Goal: Task Accomplishment & Management: Manage account settings

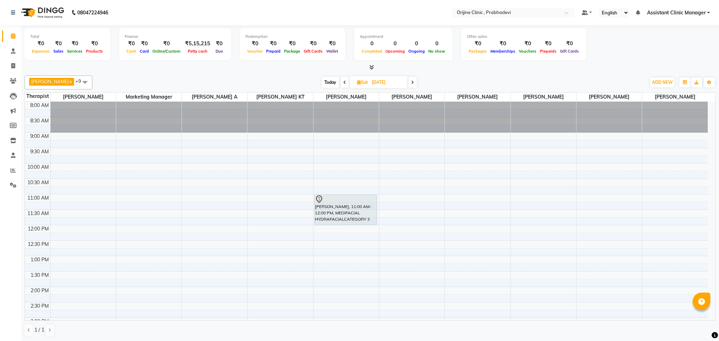
click at [341, 85] on span at bounding box center [345, 82] width 8 height 11
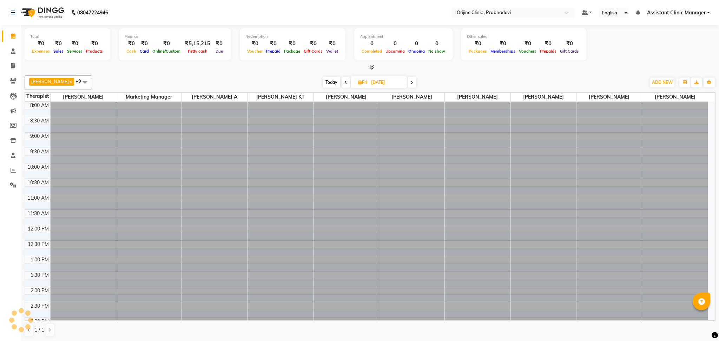
click at [342, 85] on span at bounding box center [346, 82] width 8 height 11
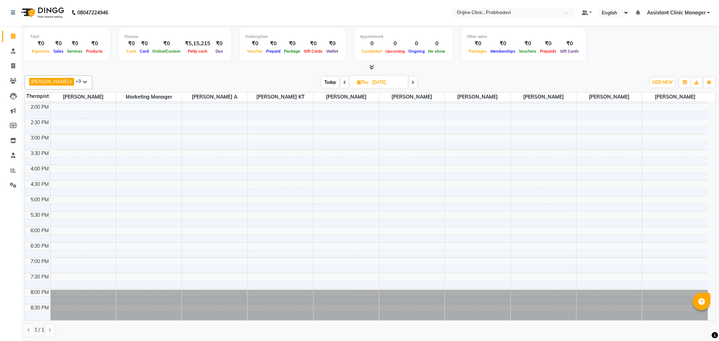
click at [341, 85] on span at bounding box center [345, 82] width 8 height 11
click at [339, 85] on span at bounding box center [343, 82] width 8 height 11
type input "[DATE]"
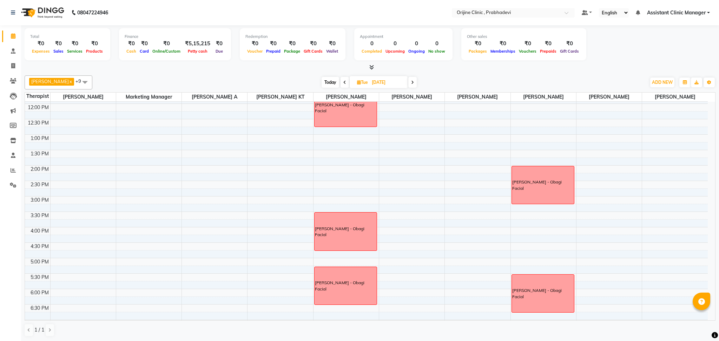
scroll to position [119, 0]
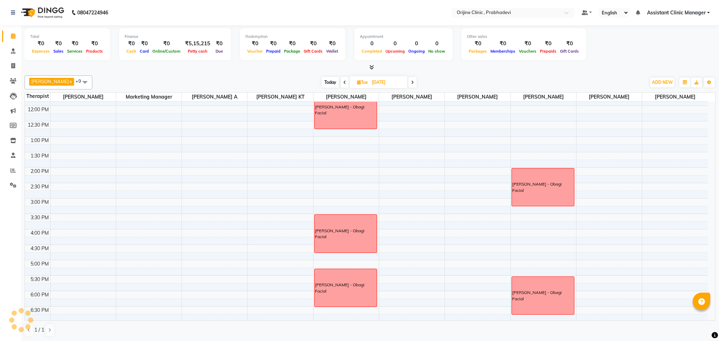
click at [453, 190] on div "8:00 AM 8:30 AM 9:00 AM 9:30 AM 10:00 AM 10:30 AM 11:00 AM 11:30 AM 12:00 PM 12…" at bounding box center [366, 182] width 683 height 401
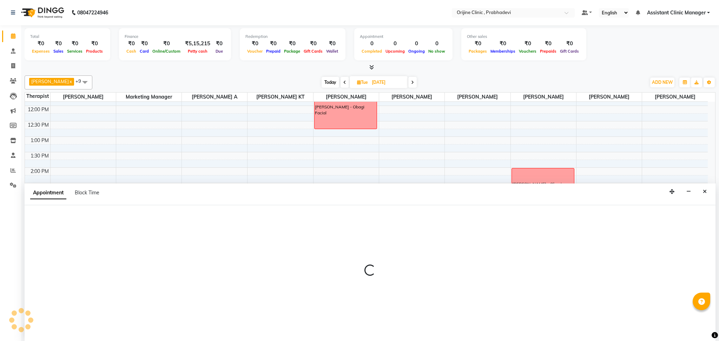
select select "85341"
select select "tentative"
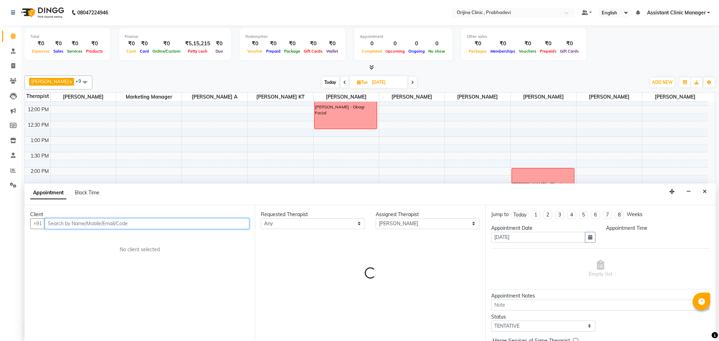
select select "870"
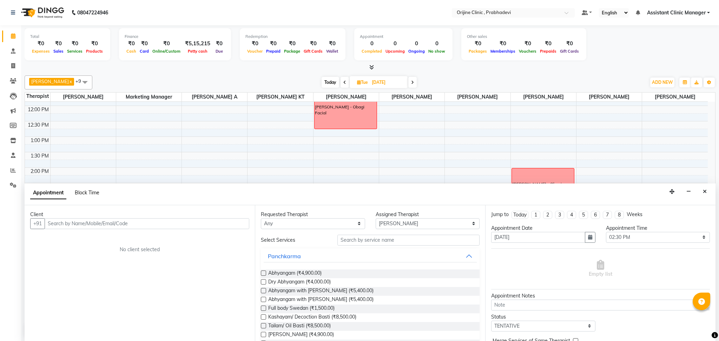
drag, startPoint x: 92, startPoint y: 187, endPoint x: 91, endPoint y: 192, distance: 4.9
click at [91, 192] on div "Appointment Block Time" at bounding box center [69, 194] width 78 height 16
click at [91, 192] on span "Block Time" at bounding box center [87, 193] width 25 height 6
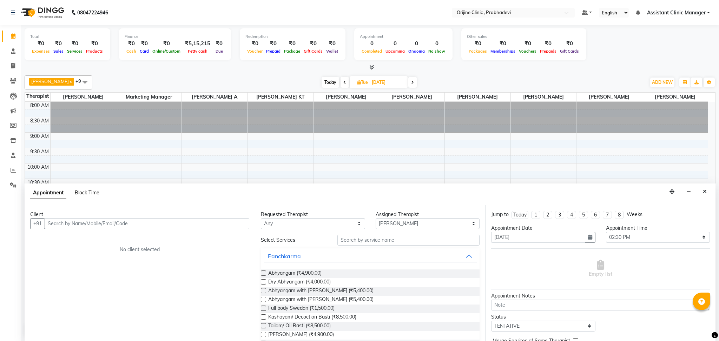
select select "85341"
select select "870"
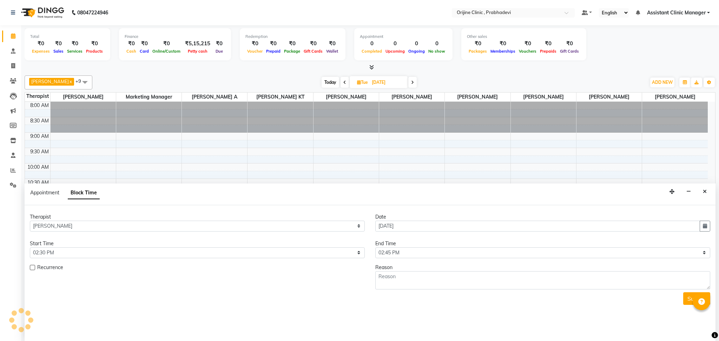
scroll to position [184, 0]
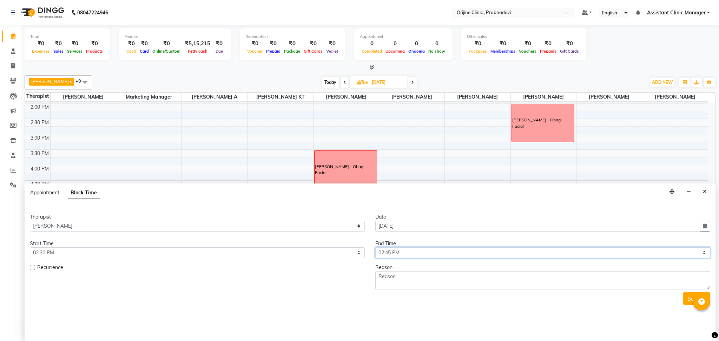
click at [387, 254] on select "Select 09:00 AM 09:15 AM 09:30 AM 09:45 AM 10:00 AM 10:15 AM 10:30 AM 10:45 AM …" at bounding box center [542, 253] width 335 height 11
click at [375, 248] on select "Select 09:00 AM 09:15 AM 09:30 AM 09:45 AM 10:00 AM 10:15 AM 10:30 AM 10:45 AM …" at bounding box center [542, 253] width 335 height 11
click at [390, 283] on textarea at bounding box center [542, 280] width 335 height 18
click at [391, 253] on select "Select 09:00 AM 09:15 AM 09:30 AM 09:45 AM 10:00 AM 10:15 AM 10:30 AM 10:45 AM …" at bounding box center [542, 253] width 335 height 11
select select "945"
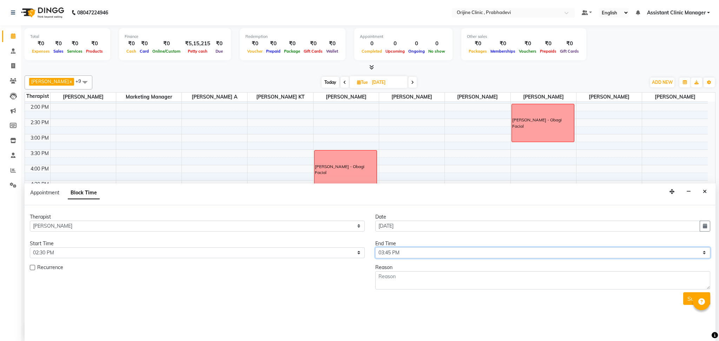
click at [375, 248] on select "Select 09:00 AM 09:15 AM 09:30 AM 09:45 AM 10:00 AM 10:15 AM 10:30 AM 10:45 AM …" at bounding box center [542, 253] width 335 height 11
click at [389, 282] on textarea at bounding box center [542, 280] width 335 height 18
type textarea "s"
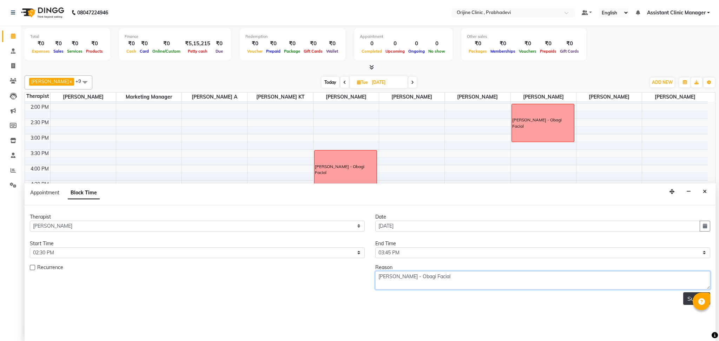
type textarea "[PERSON_NAME] - Obagi Facial"
click at [688, 295] on button "Submit" at bounding box center [696, 298] width 27 height 13
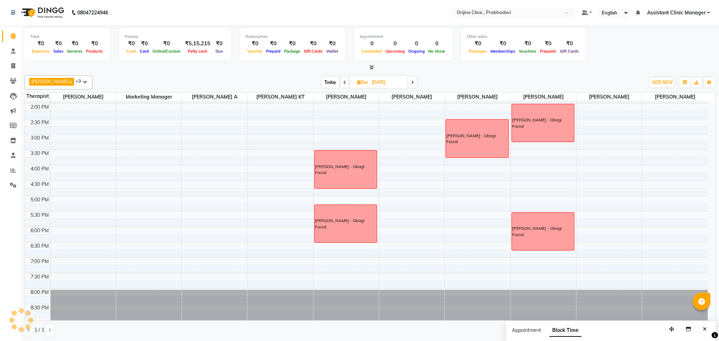
click at [411, 83] on icon at bounding box center [412, 82] width 3 height 4
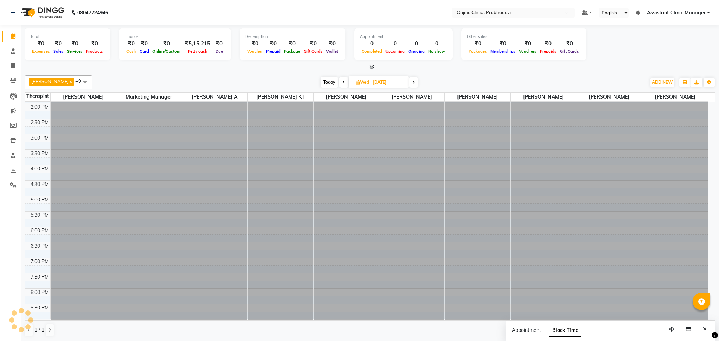
scroll to position [0, 0]
click at [409, 83] on span at bounding box center [413, 82] width 8 height 11
click at [411, 83] on icon at bounding box center [412, 82] width 3 height 4
click at [410, 83] on icon at bounding box center [411, 82] width 3 height 4
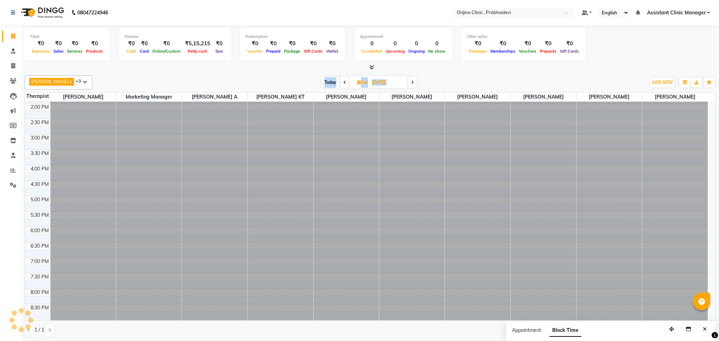
click at [411, 83] on icon at bounding box center [412, 82] width 3 height 4
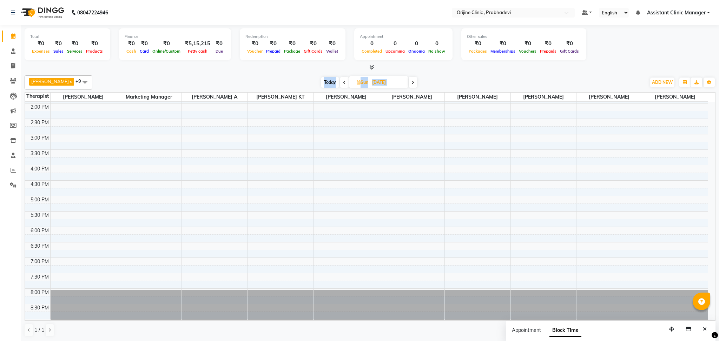
click at [411, 83] on icon at bounding box center [412, 82] width 3 height 4
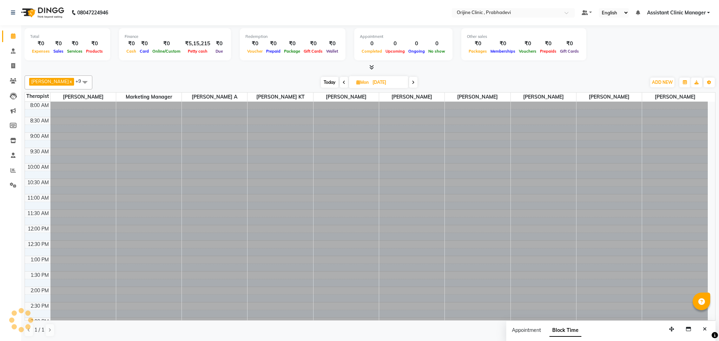
click at [412, 83] on icon at bounding box center [413, 82] width 3 height 4
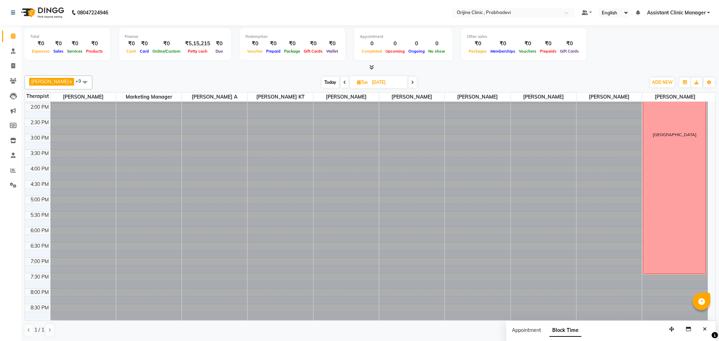
click at [411, 83] on icon at bounding box center [412, 82] width 3 height 4
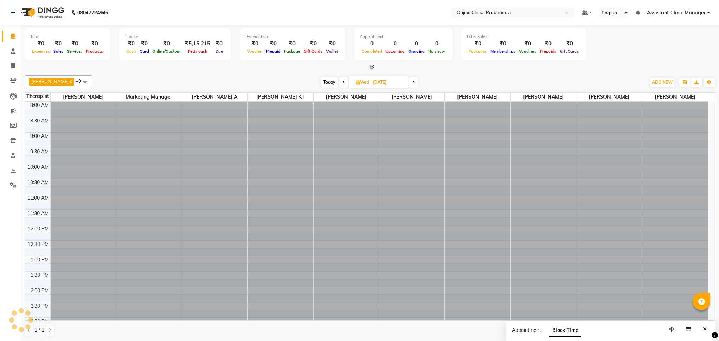
click at [409, 83] on span at bounding box center [413, 82] width 8 height 11
click at [411, 83] on icon at bounding box center [412, 82] width 3 height 4
type input "[DATE]"
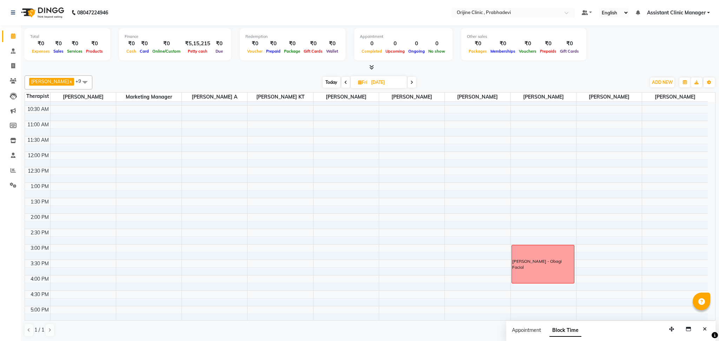
scroll to position [48, 0]
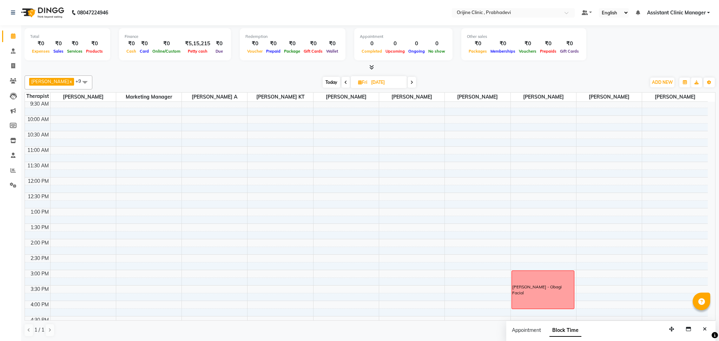
click at [332, 181] on div "8:00 AM 8:30 AM 9:00 AM 9:30 AM 10:00 AM 10:30 AM 11:00 AM 11:30 AM 12:00 PM 12…" at bounding box center [366, 254] width 683 height 401
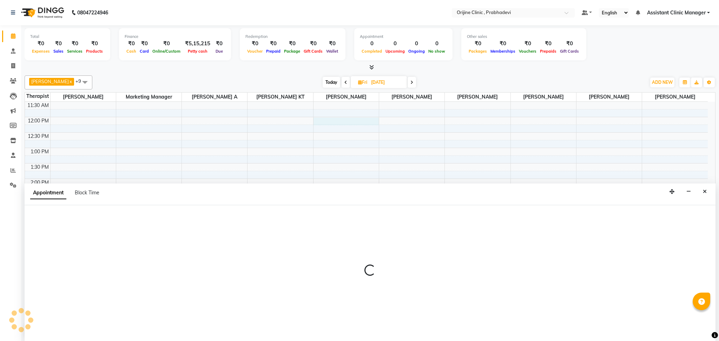
scroll to position [115, 0]
select select "85336"
select select "tentative"
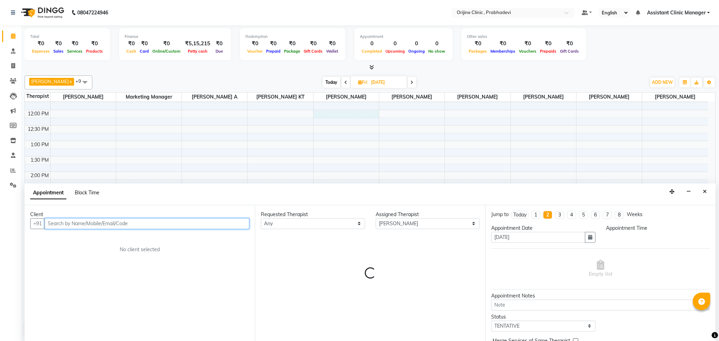
select select "720"
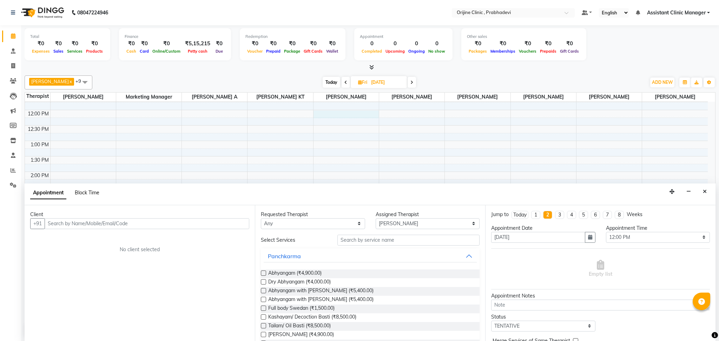
click at [85, 195] on span "Block Time" at bounding box center [87, 193] width 25 height 6
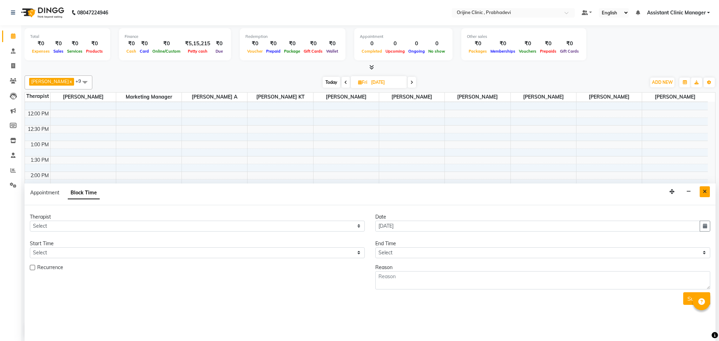
click at [702, 192] on button "Close" at bounding box center [705, 191] width 10 height 11
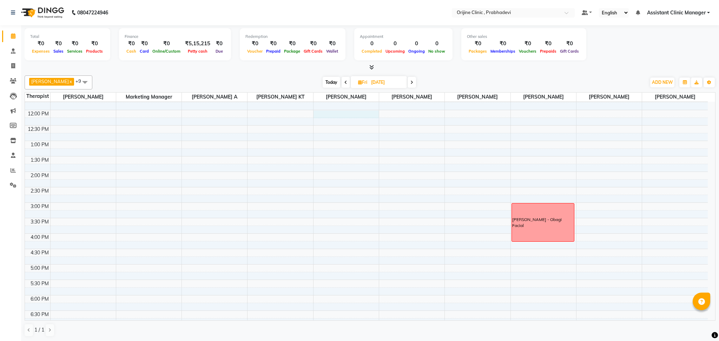
click at [329, 117] on div "8:00 AM 8:30 AM 9:00 AM 9:30 AM 10:00 AM 10:30 AM 11:00 AM 11:30 AM 12:00 PM 12…" at bounding box center [366, 187] width 683 height 401
select select "85336"
select select "tentative"
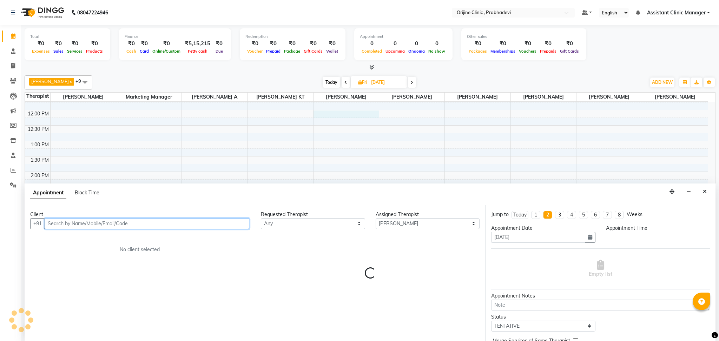
select select "720"
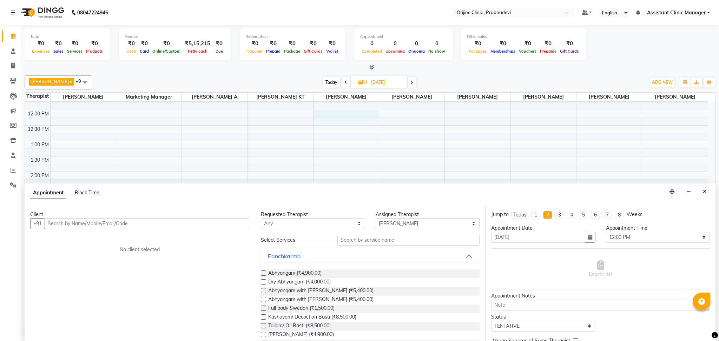
click at [80, 194] on span "Block Time" at bounding box center [87, 193] width 25 height 6
select select "85336"
select select "720"
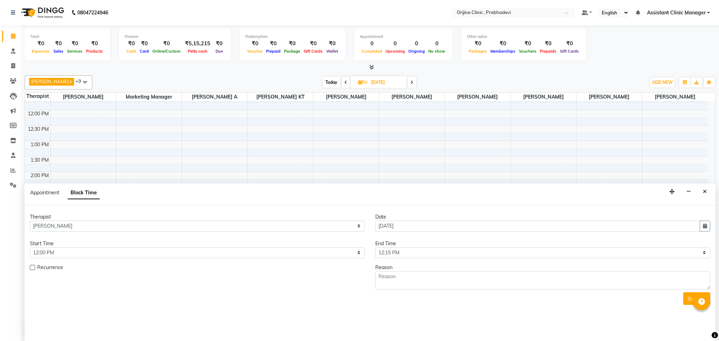
scroll to position [184, 0]
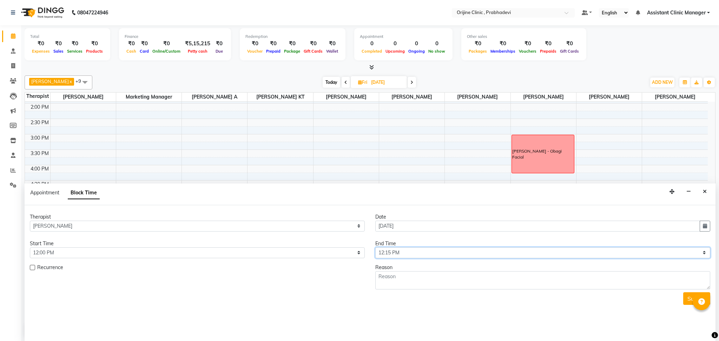
click at [397, 249] on select "Select 09:00 AM 09:15 AM 09:30 AM 09:45 AM 10:00 AM 10:15 AM 10:30 AM 10:45 AM …" at bounding box center [542, 253] width 335 height 11
select select "795"
click at [375, 248] on select "Select 09:00 AM 09:15 AM 09:30 AM 09:45 AM 10:00 AM 10:15 AM 10:30 AM 10:45 AM …" at bounding box center [542, 253] width 335 height 11
click at [388, 278] on textarea at bounding box center [542, 280] width 335 height 18
type textarea "M"
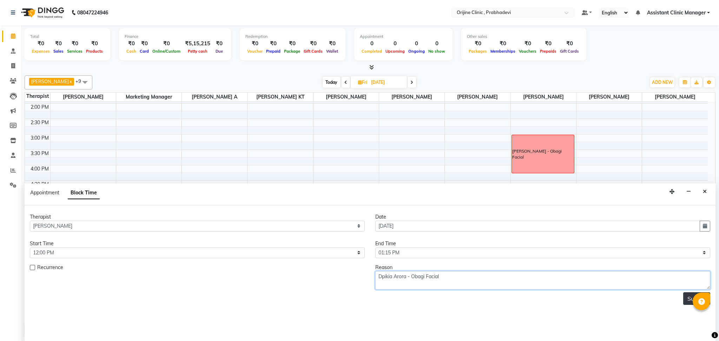
type textarea "Dpikia Arora - Obagi Facial"
click at [688, 298] on button "Submit" at bounding box center [696, 298] width 27 height 13
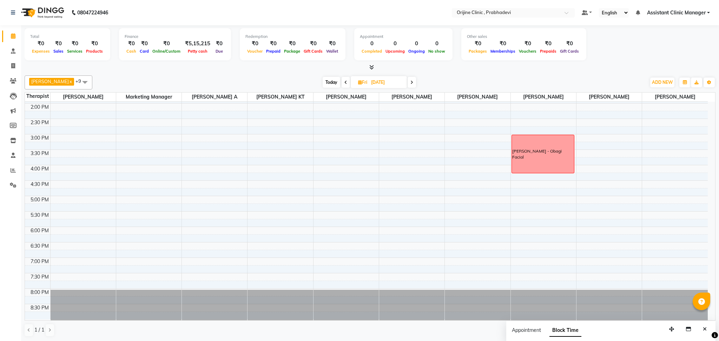
scroll to position [38, 0]
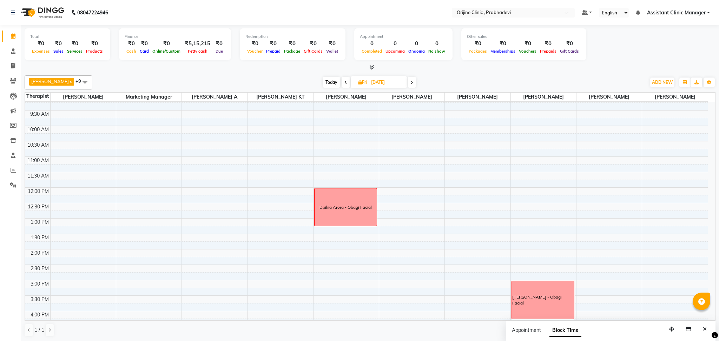
click at [344, 84] on icon at bounding box center [345, 82] width 3 height 4
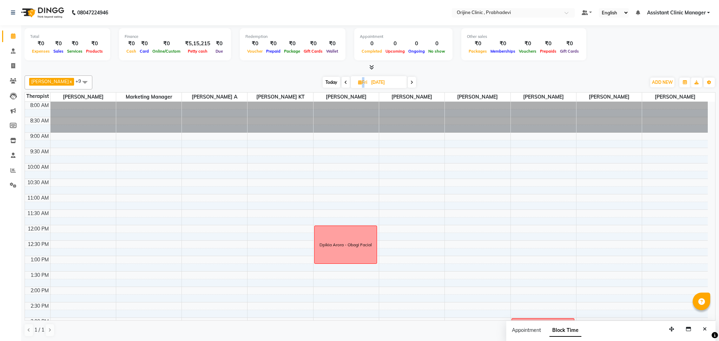
click at [344, 84] on icon at bounding box center [345, 82] width 3 height 4
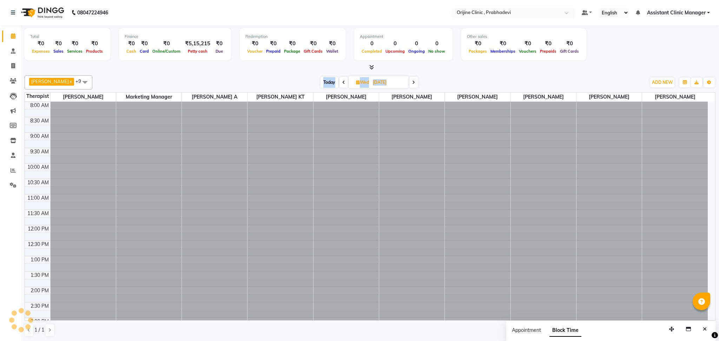
click at [339, 84] on span at bounding box center [343, 82] width 8 height 11
click at [343, 84] on icon at bounding box center [344, 82] width 3 height 4
click at [341, 84] on span at bounding box center [345, 82] width 8 height 11
click at [343, 84] on icon at bounding box center [344, 82] width 3 height 4
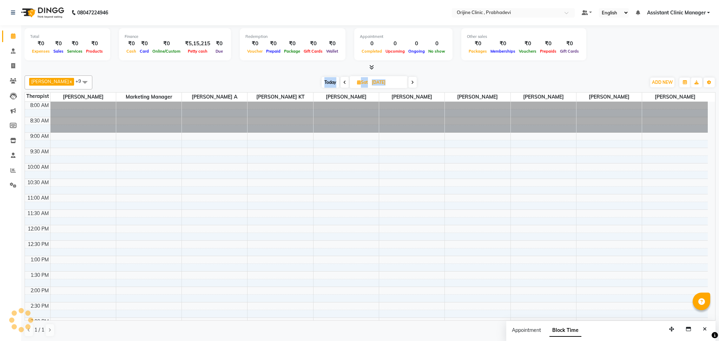
scroll to position [184, 0]
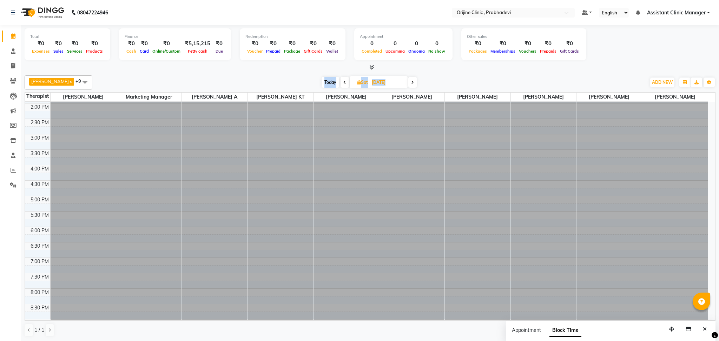
click at [343, 84] on icon at bounding box center [344, 82] width 3 height 4
click at [344, 84] on icon at bounding box center [345, 82] width 3 height 4
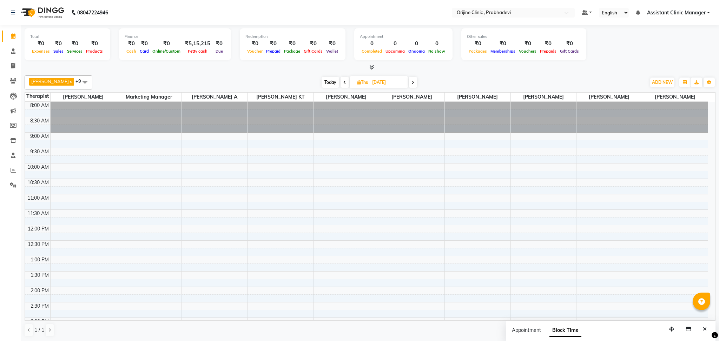
scroll to position [184, 0]
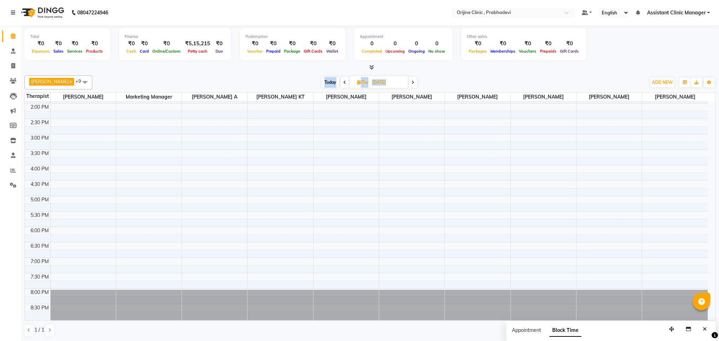
click at [343, 84] on icon at bounding box center [344, 82] width 3 height 4
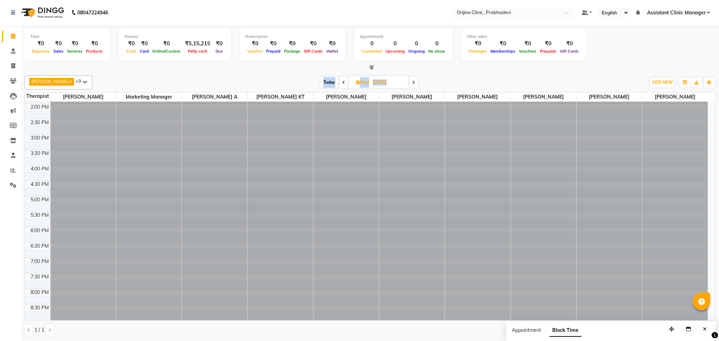
scroll to position [0, 0]
click at [339, 84] on span at bounding box center [343, 82] width 8 height 11
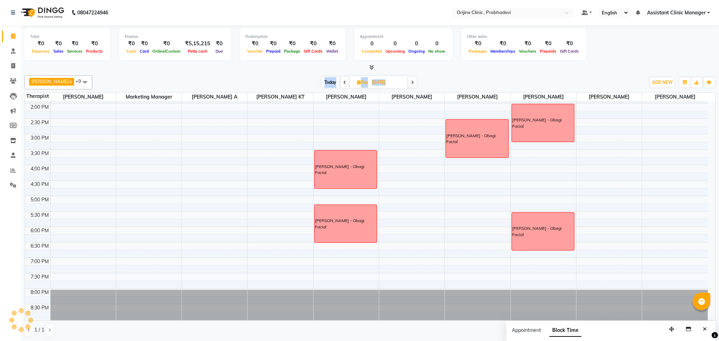
click at [343, 84] on icon at bounding box center [344, 82] width 3 height 4
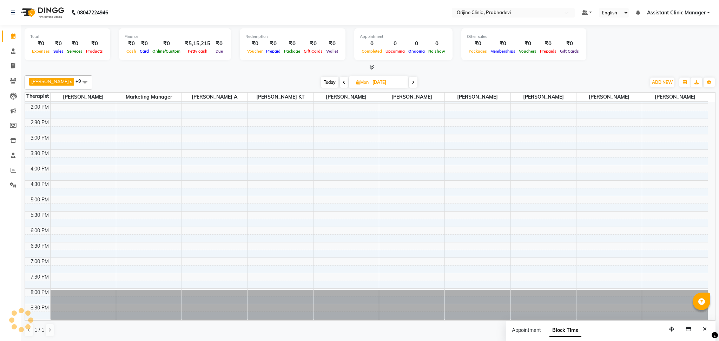
click at [340, 84] on span at bounding box center [344, 82] width 8 height 11
click at [343, 84] on icon at bounding box center [344, 82] width 3 height 4
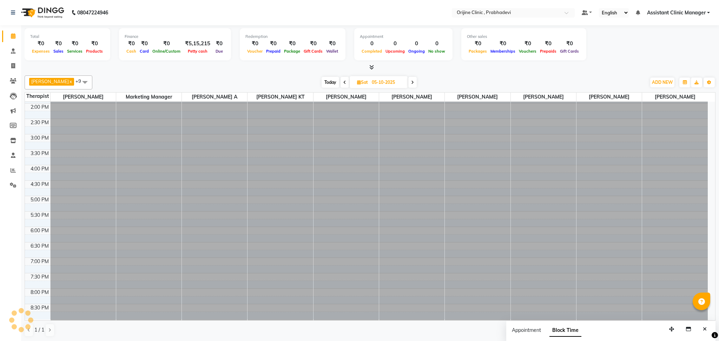
type input "04-10-2025"
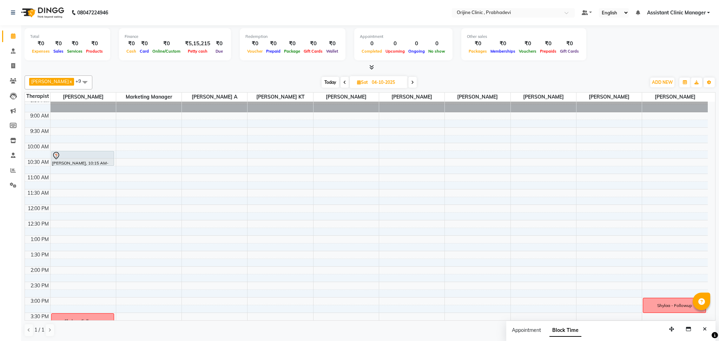
scroll to position [70, 0]
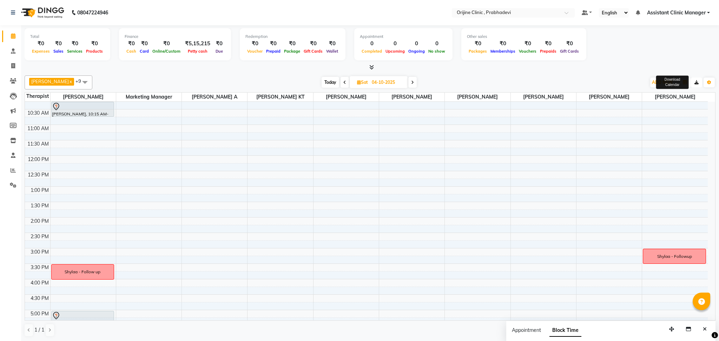
click at [698, 85] on button "button" at bounding box center [696, 83] width 11 height 10
